Goal: Navigation & Orientation: Find specific page/section

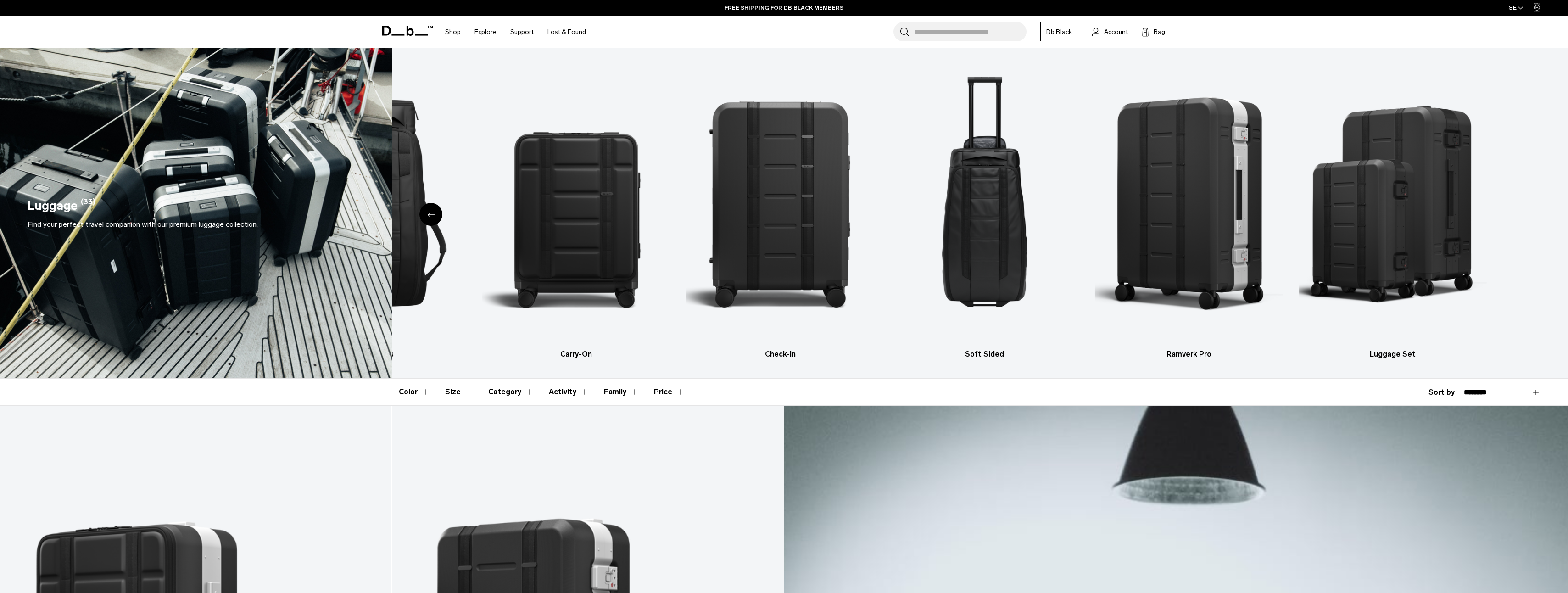
click at [471, 265] on ul "All products Carry-On Check-In Soft Sided Ramverk Pro Luggage Set" at bounding box center [857, 211] width 1157 height 298
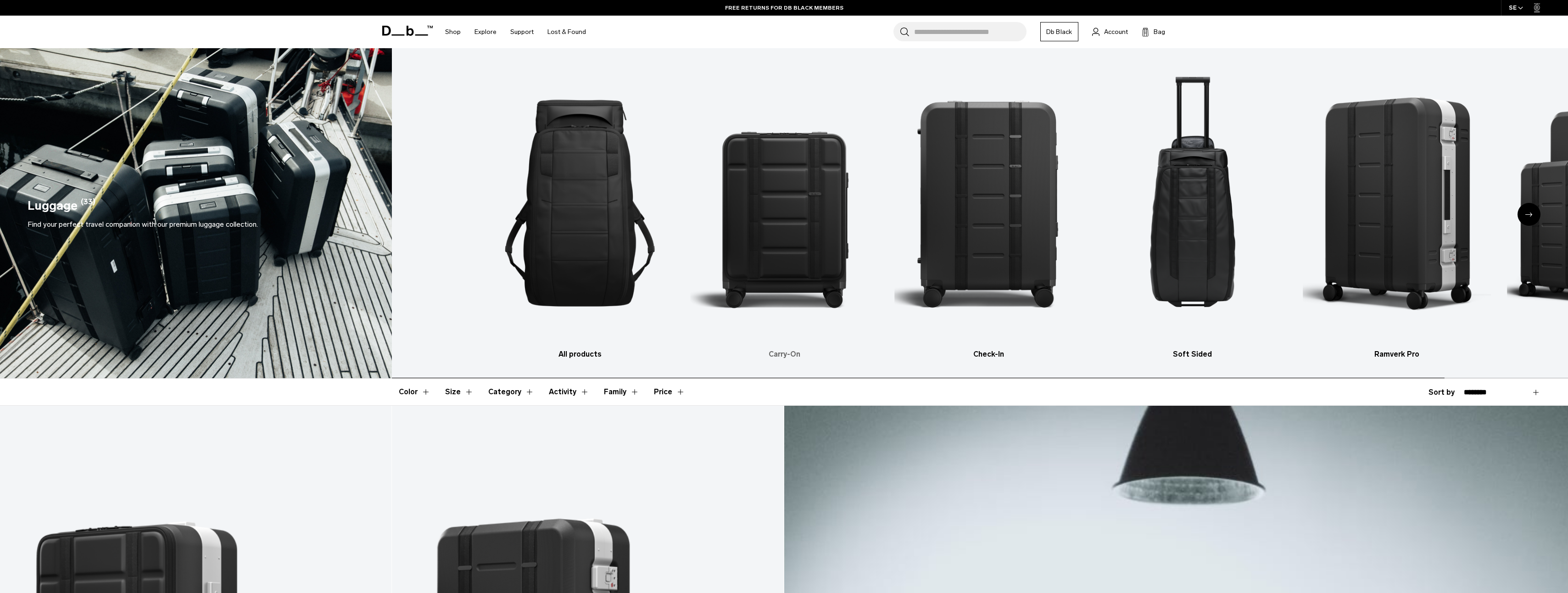
click at [997, 273] on ul "All products Carry-On Check-In Soft Sided Ramverk Pro Luggage Set" at bounding box center [1064, 211] width 1157 height 298
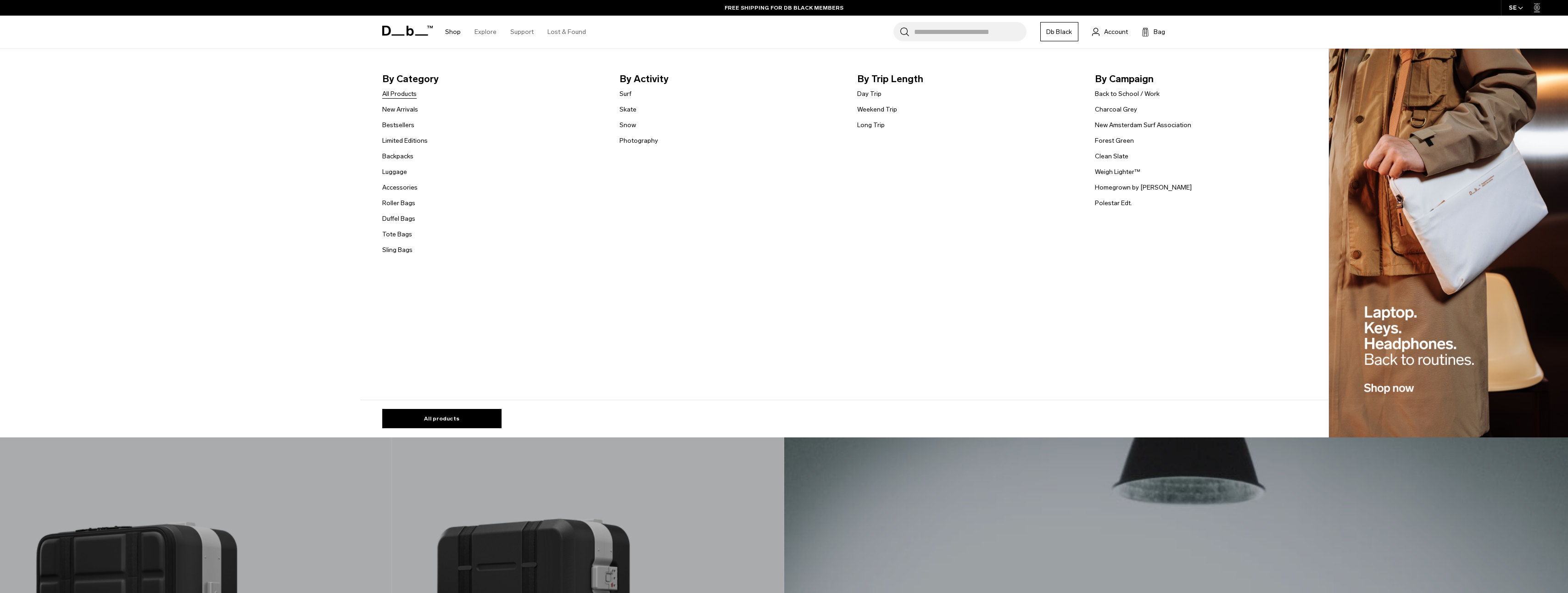
click at [400, 93] on link "All Products" at bounding box center [400, 94] width 34 height 9
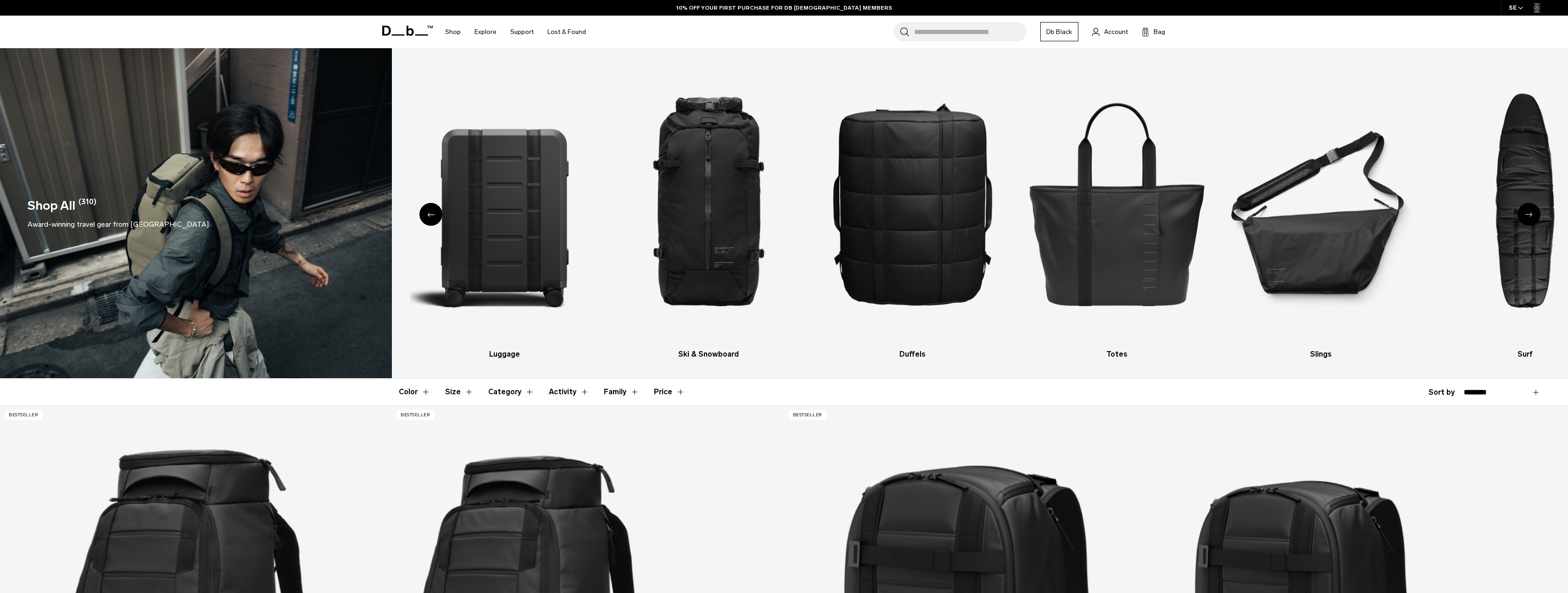
click at [418, 211] on img "2 / 10" at bounding box center [503, 203] width 188 height 282
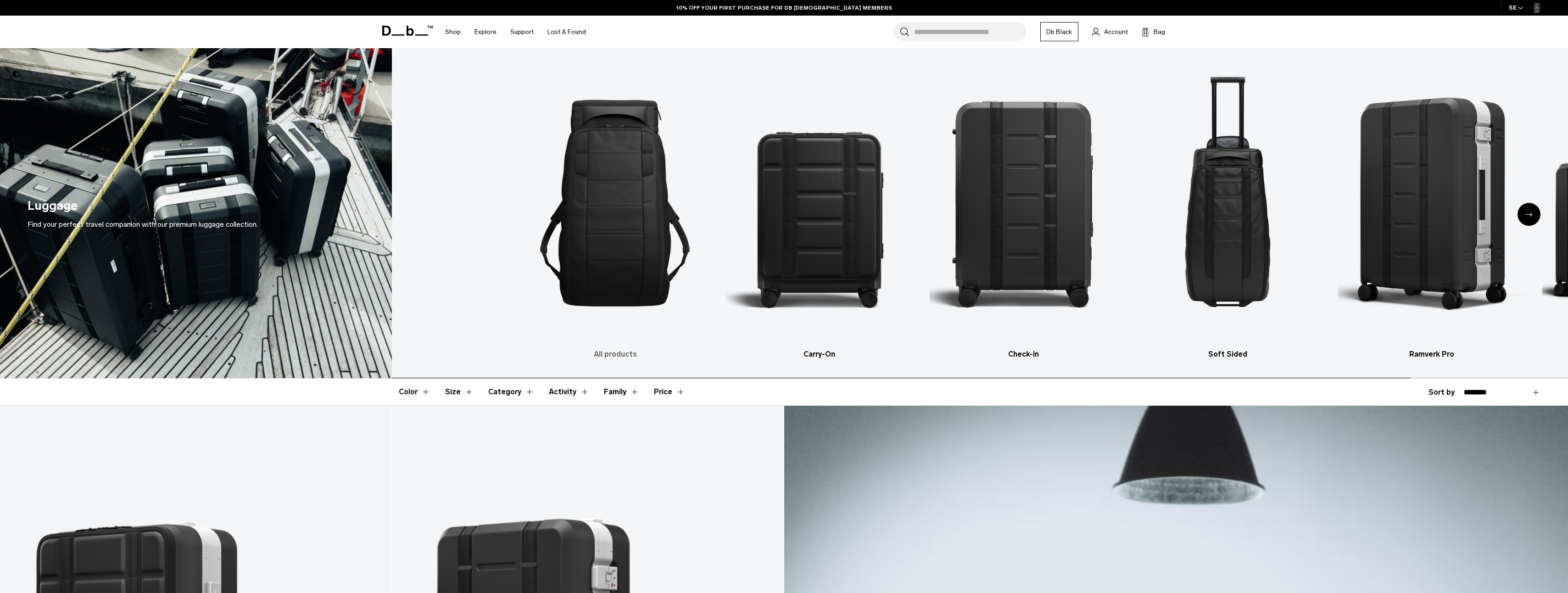
click at [879, 258] on ul "All products Carry-On Check-In Soft Sided Ramverk Pro Luggage Set" at bounding box center [1100, 211] width 1157 height 298
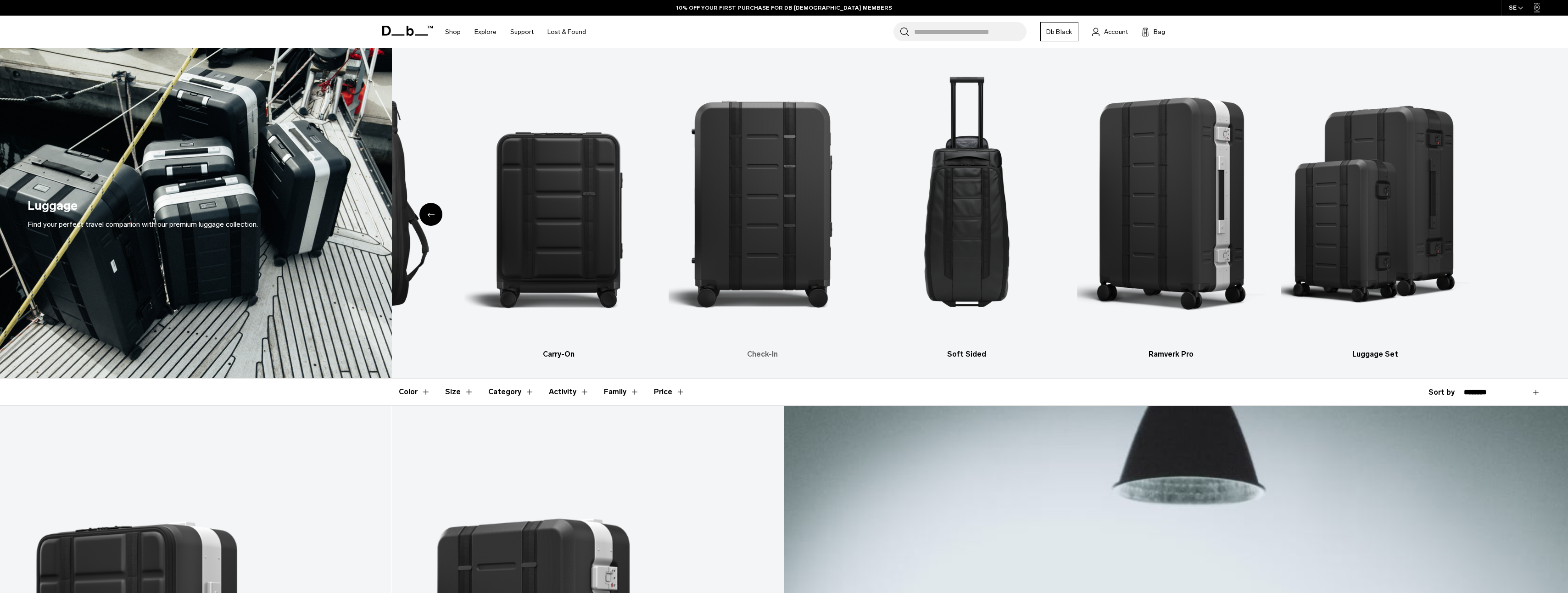
click at [565, 238] on ul "All products Carry-On Check-In Soft Sided Ramverk Pro Luggage Set" at bounding box center [839, 211] width 1157 height 298
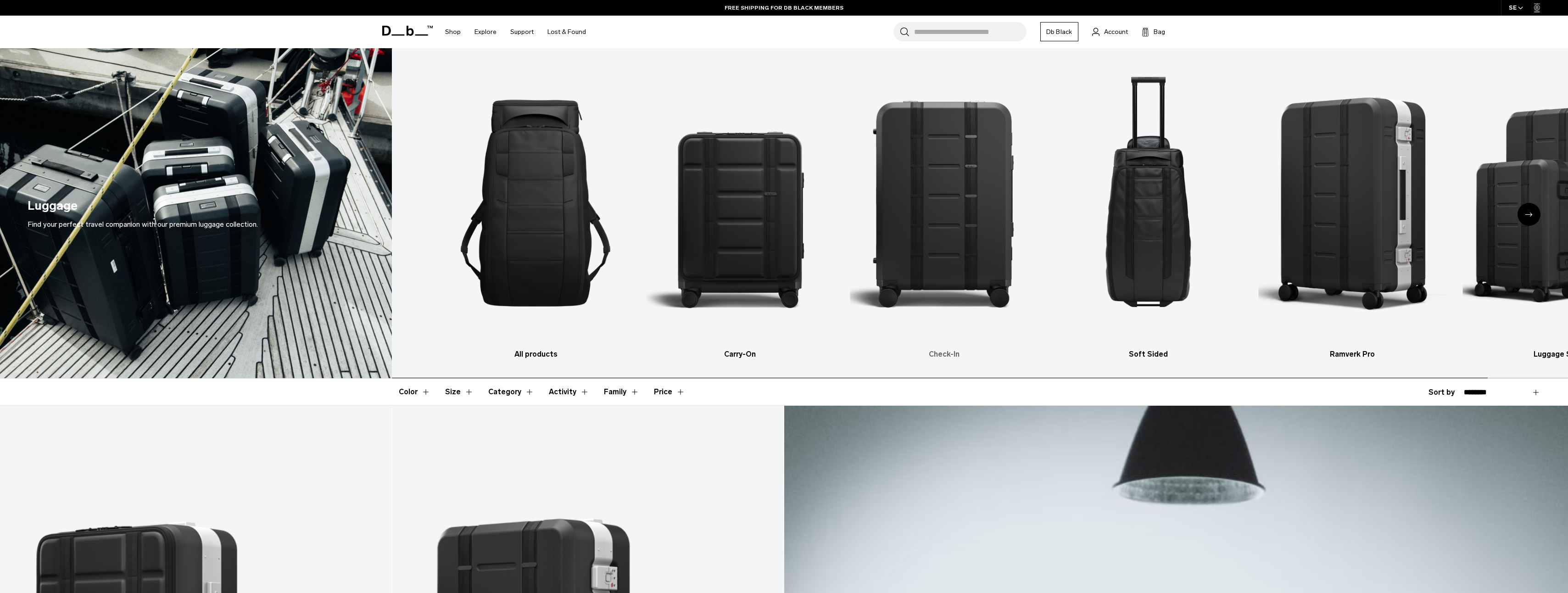
click at [1211, 234] on ul "All products Carry-On Check-In Soft Sided Ramverk Pro Luggage Set" at bounding box center [1020, 211] width 1157 height 298
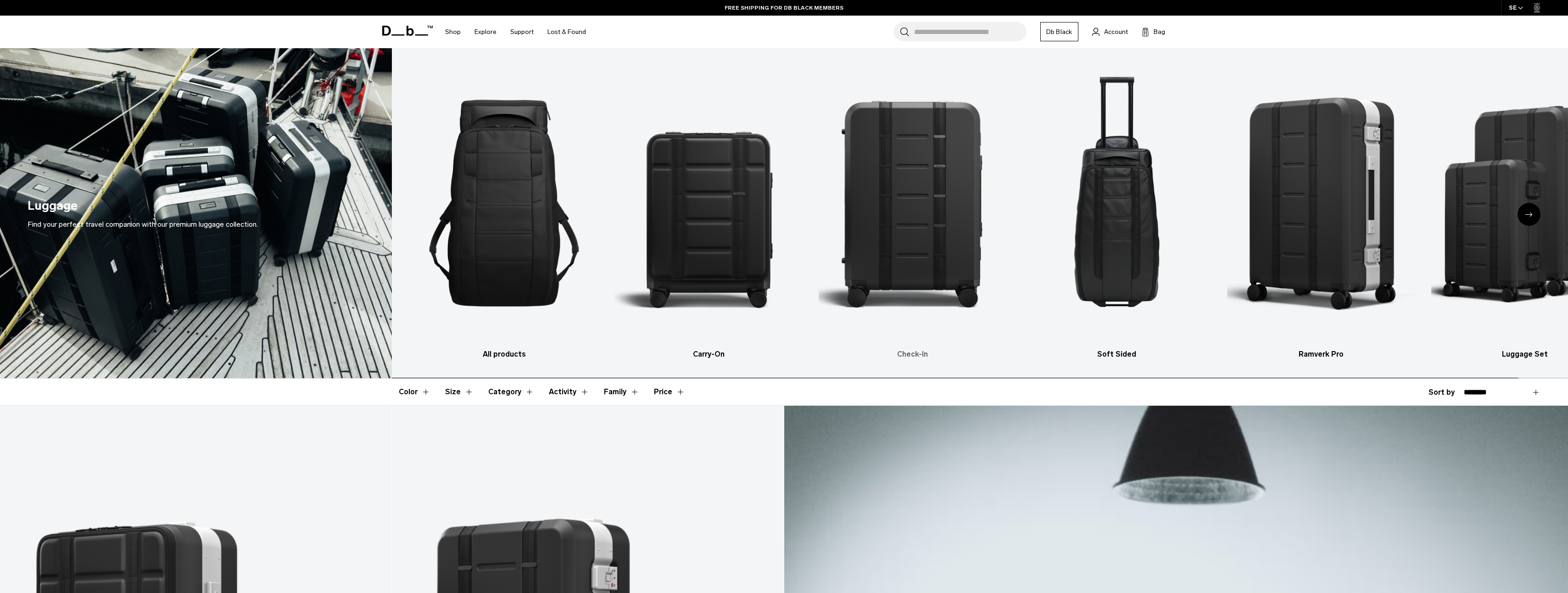
drag, startPoint x: 960, startPoint y: 216, endPoint x: 949, endPoint y: 211, distance: 12.1
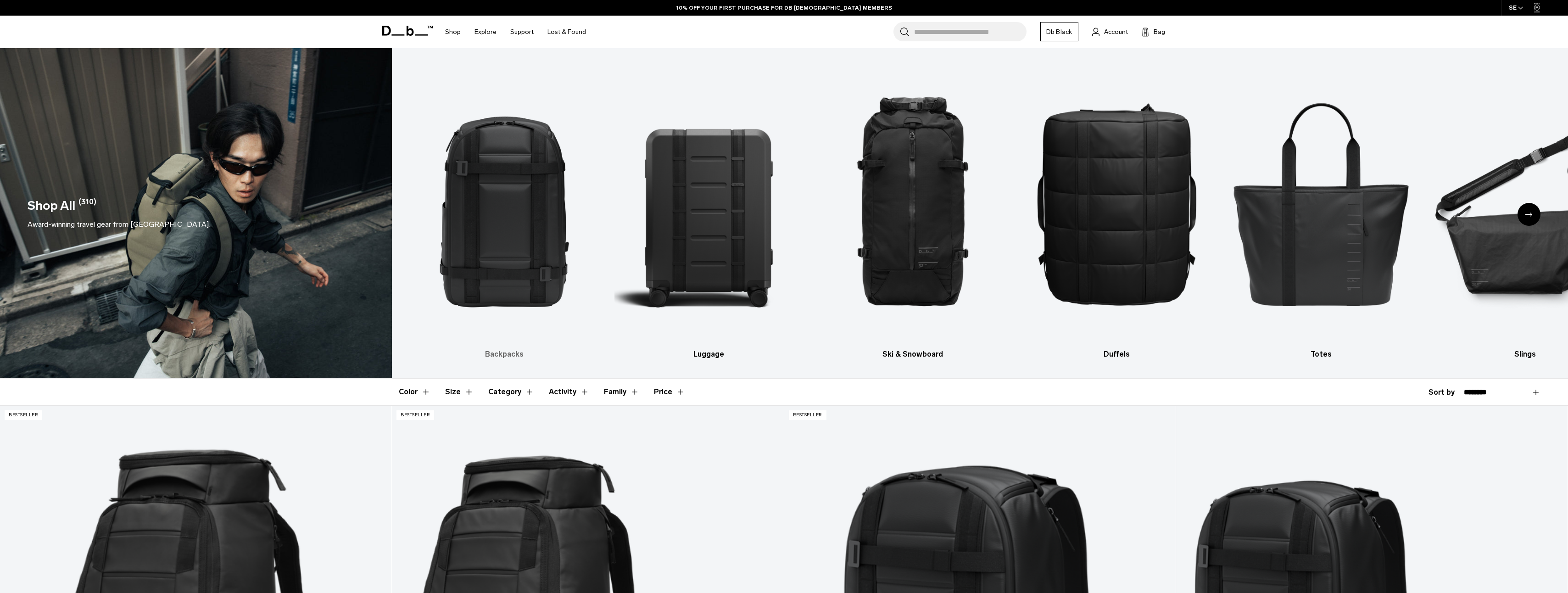
click at [498, 232] on img "1 / 10" at bounding box center [503, 203] width 188 height 282
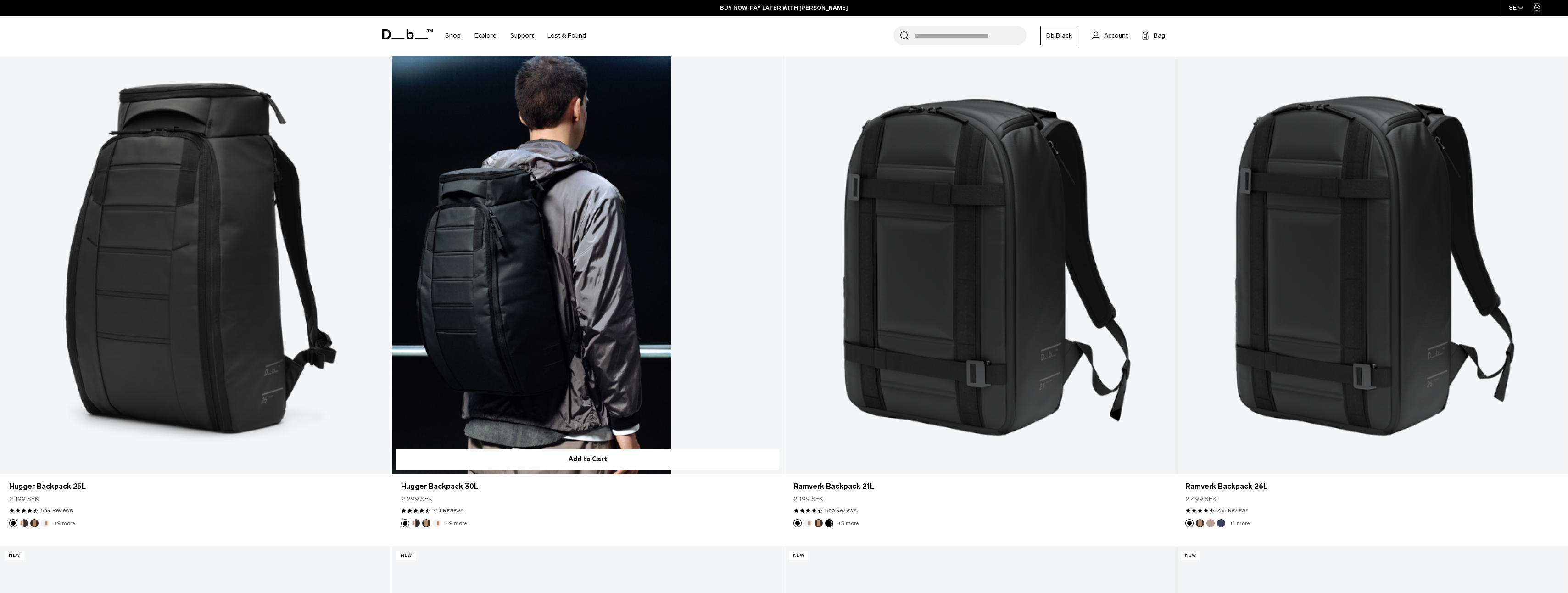
scroll to position [367, 0]
